Goal: Task Accomplishment & Management: Use online tool/utility

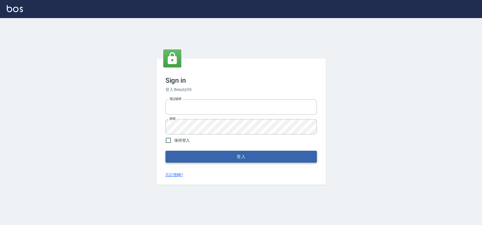
type input "033323173"
click at [255, 157] on button "登入" at bounding box center [240, 157] width 151 height 12
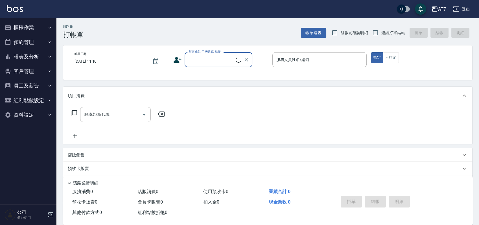
click at [42, 29] on button "櫃檯作業" at bounding box center [28, 27] width 52 height 15
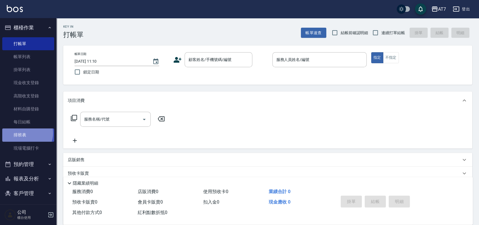
click at [27, 133] on link "排班表" at bounding box center [28, 134] width 52 height 13
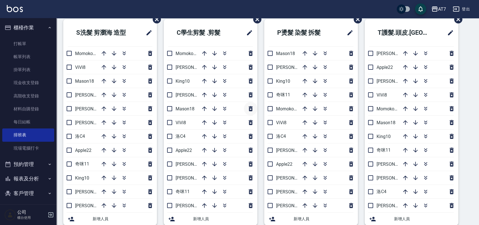
scroll to position [38, 0]
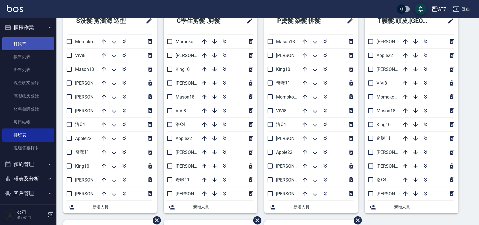
click at [32, 41] on link "打帳單" at bounding box center [28, 43] width 52 height 13
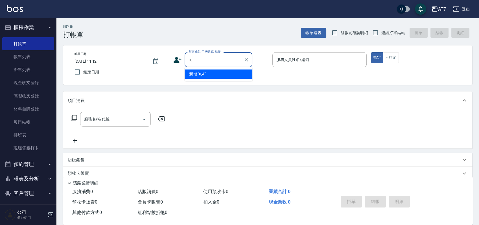
type input "u"
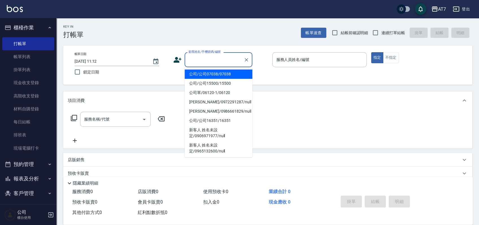
type input "ㄍ"
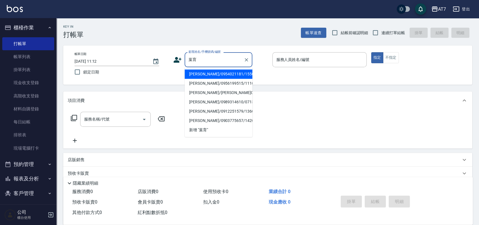
click at [223, 86] on li "[PERSON_NAME]/0956199515/11109" at bounding box center [219, 83] width 68 height 9
type input "[PERSON_NAME]/0956199515/11109"
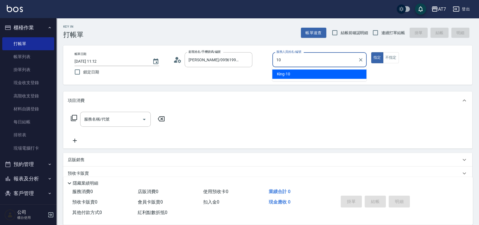
type input "[PERSON_NAME]-10"
type button "true"
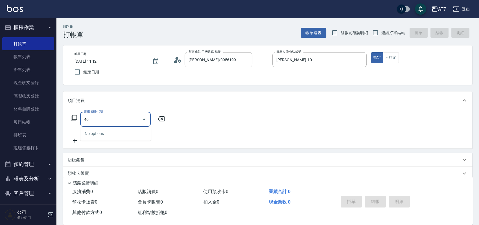
type input "401"
type input "150"
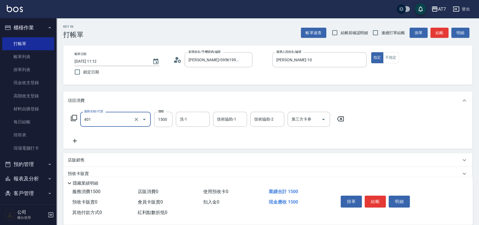
type input "染髮(互助)(401)"
type input "1"
type input "0"
type input "168"
type input "160"
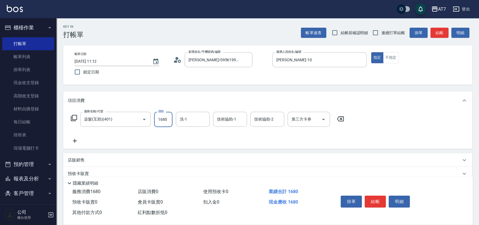
type input "1680"
type input "小慈-32"
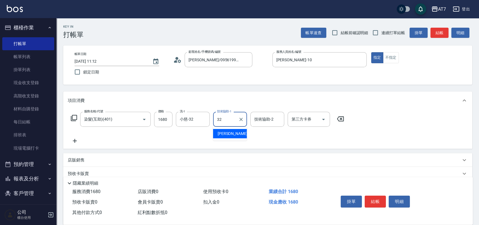
type input "小慈-32"
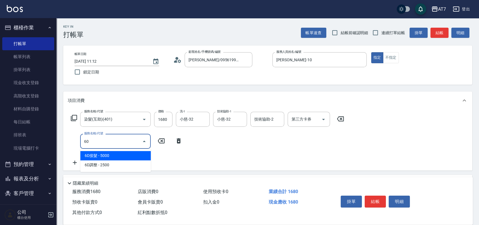
type input "601"
type input "220"
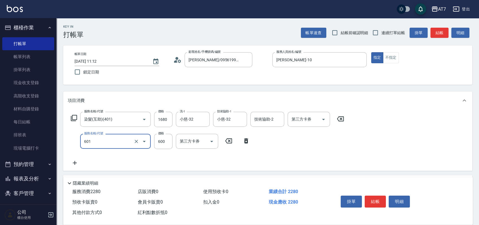
type input "深層護髮（助）(601)"
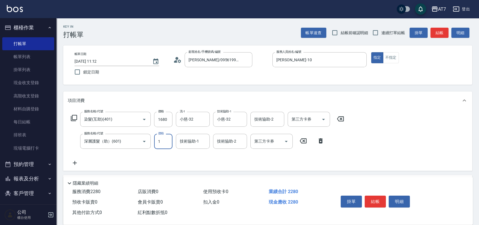
type input "15"
type input "160"
type input "150"
type input "180"
type input "1500"
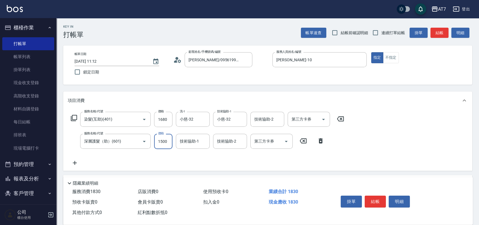
type input "310"
type input "1500"
type input "小慈-32"
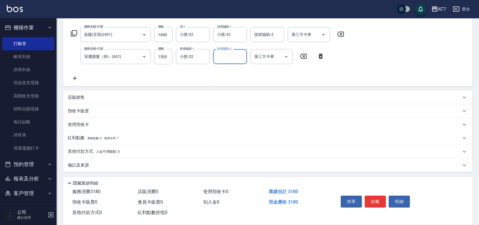
scroll to position [85, 0]
click at [88, 152] on p "其他付款方式 入金可用餘額: 0" at bounding box center [94, 151] width 52 height 6
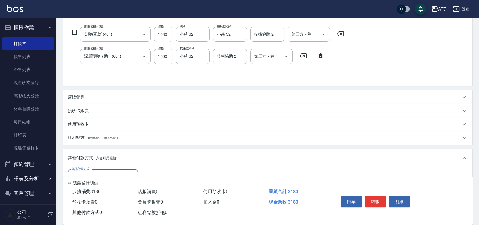
scroll to position [122, 0]
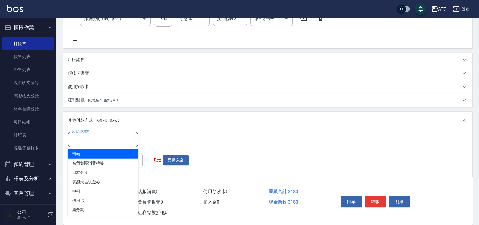
click at [99, 139] on input "其他付款方式" at bounding box center [102, 139] width 65 height 10
click at [88, 155] on span "轉帳" at bounding box center [103, 153] width 71 height 9
type input "轉帳"
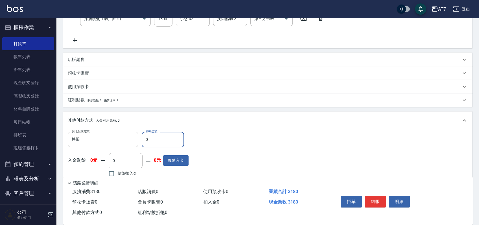
drag, startPoint x: 157, startPoint y: 140, endPoint x: 143, endPoint y: 141, distance: 14.1
click at [143, 141] on input "0" at bounding box center [163, 139] width 42 height 15
type input "318"
type input "0"
type input "3180"
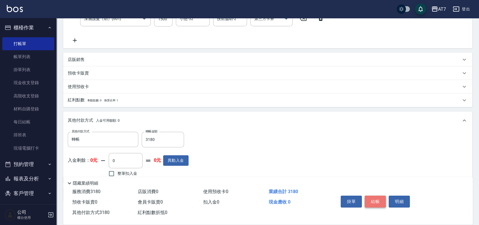
click at [381, 200] on button "結帳" at bounding box center [375, 202] width 21 height 12
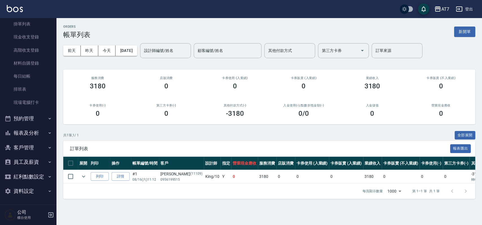
scroll to position [46, 0]
click at [38, 166] on button "員工及薪資" at bounding box center [28, 161] width 52 height 15
click at [37, 194] on button "紅利點數設定" at bounding box center [28, 193] width 52 height 15
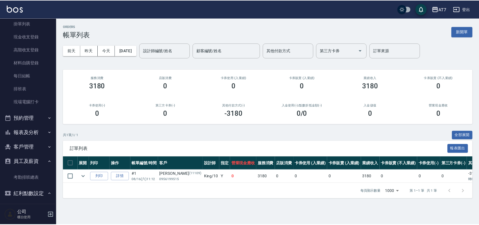
scroll to position [81, 0]
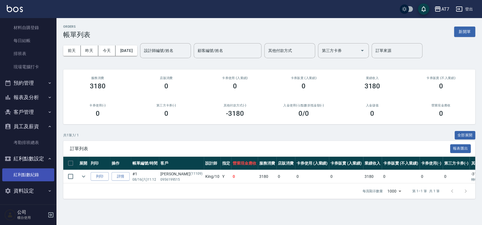
click at [35, 173] on link "紅利點數紀錄" at bounding box center [28, 174] width 52 height 13
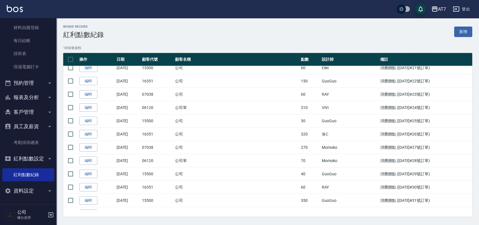
scroll to position [24445, 0]
